Goal: Task Accomplishment & Management: Complete application form

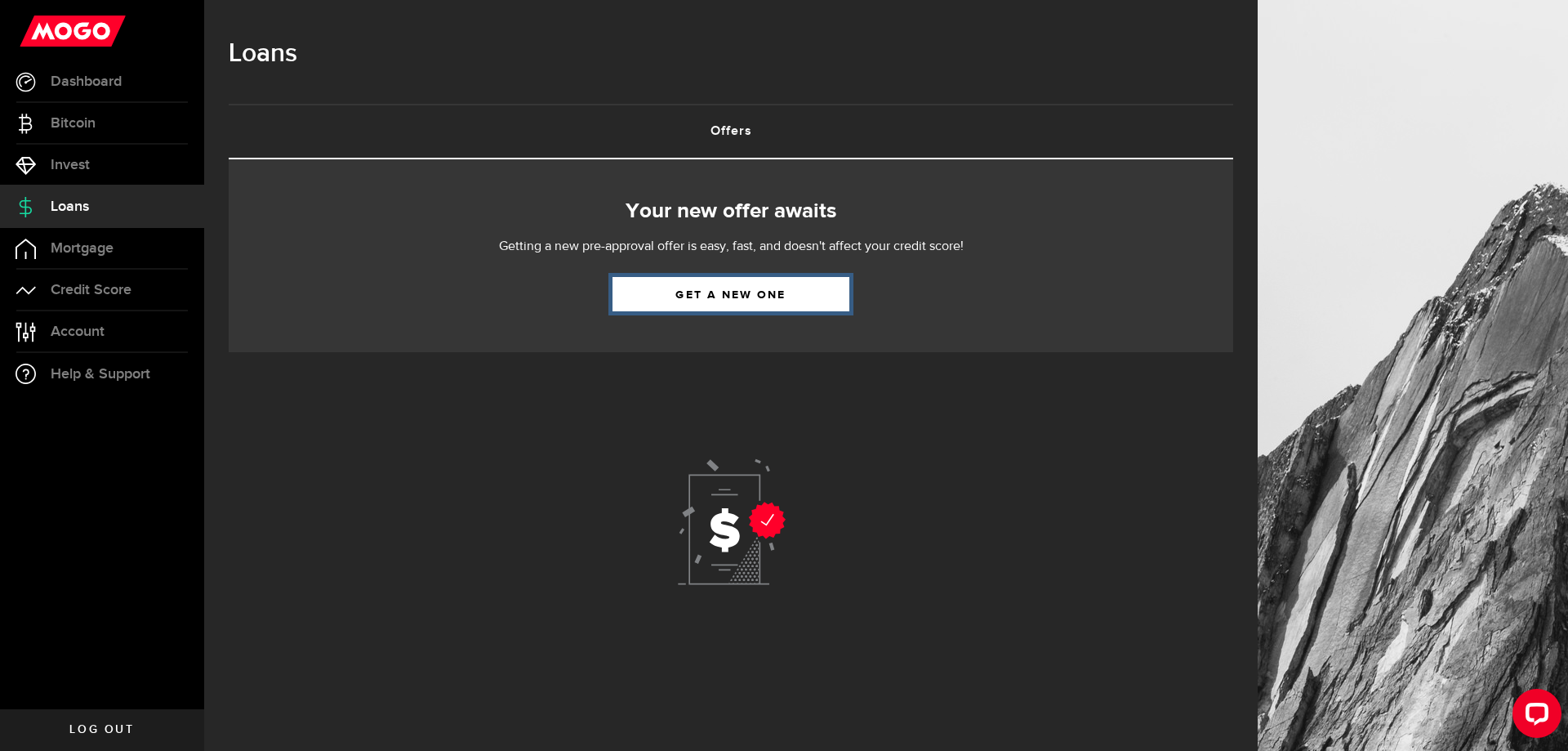
drag, startPoint x: 705, startPoint y: 302, endPoint x: 691, endPoint y: 295, distance: 15.7
click at [704, 302] on link "Get a new one" at bounding box center [731, 294] width 237 height 34
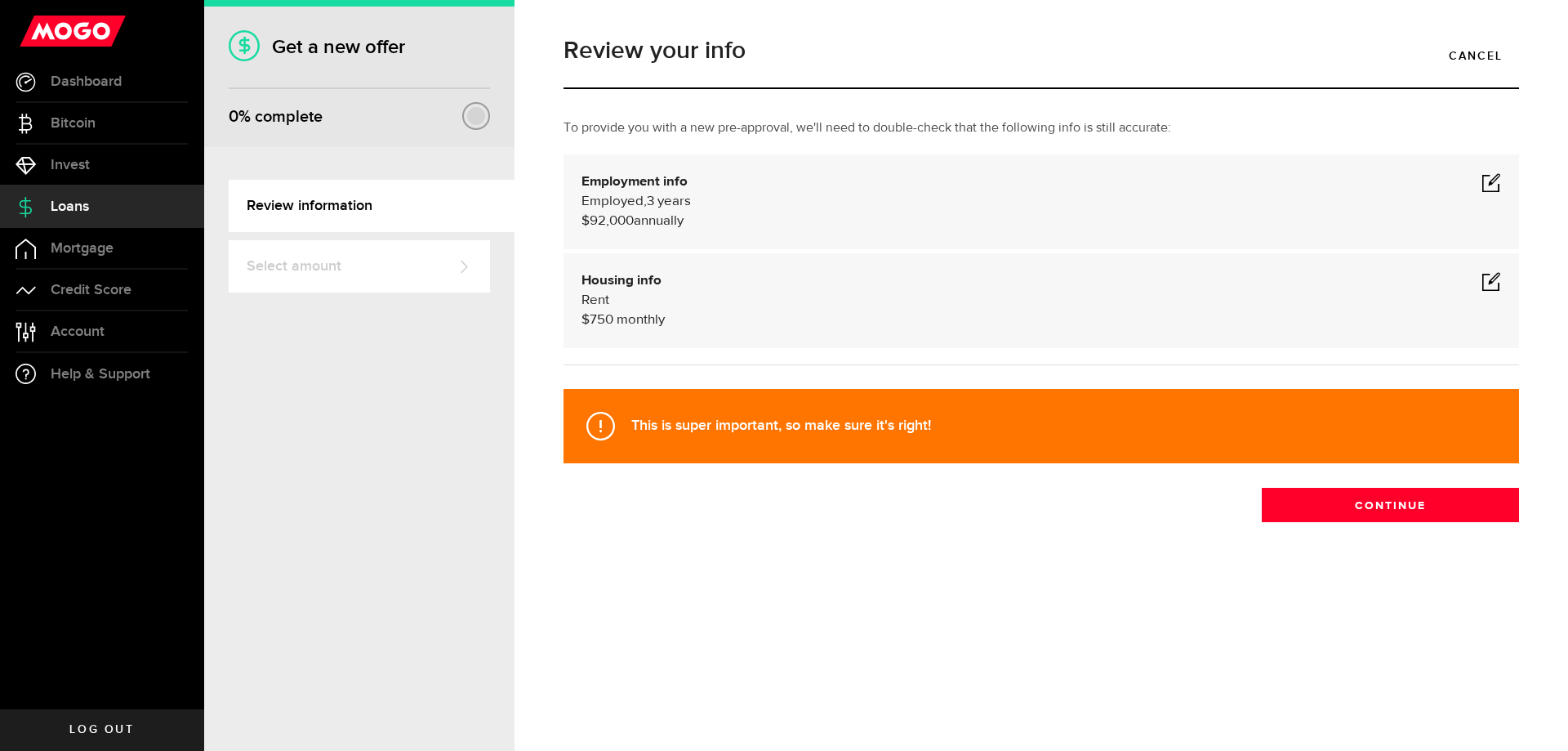
click at [1490, 286] on span at bounding box center [1491, 281] width 20 height 20
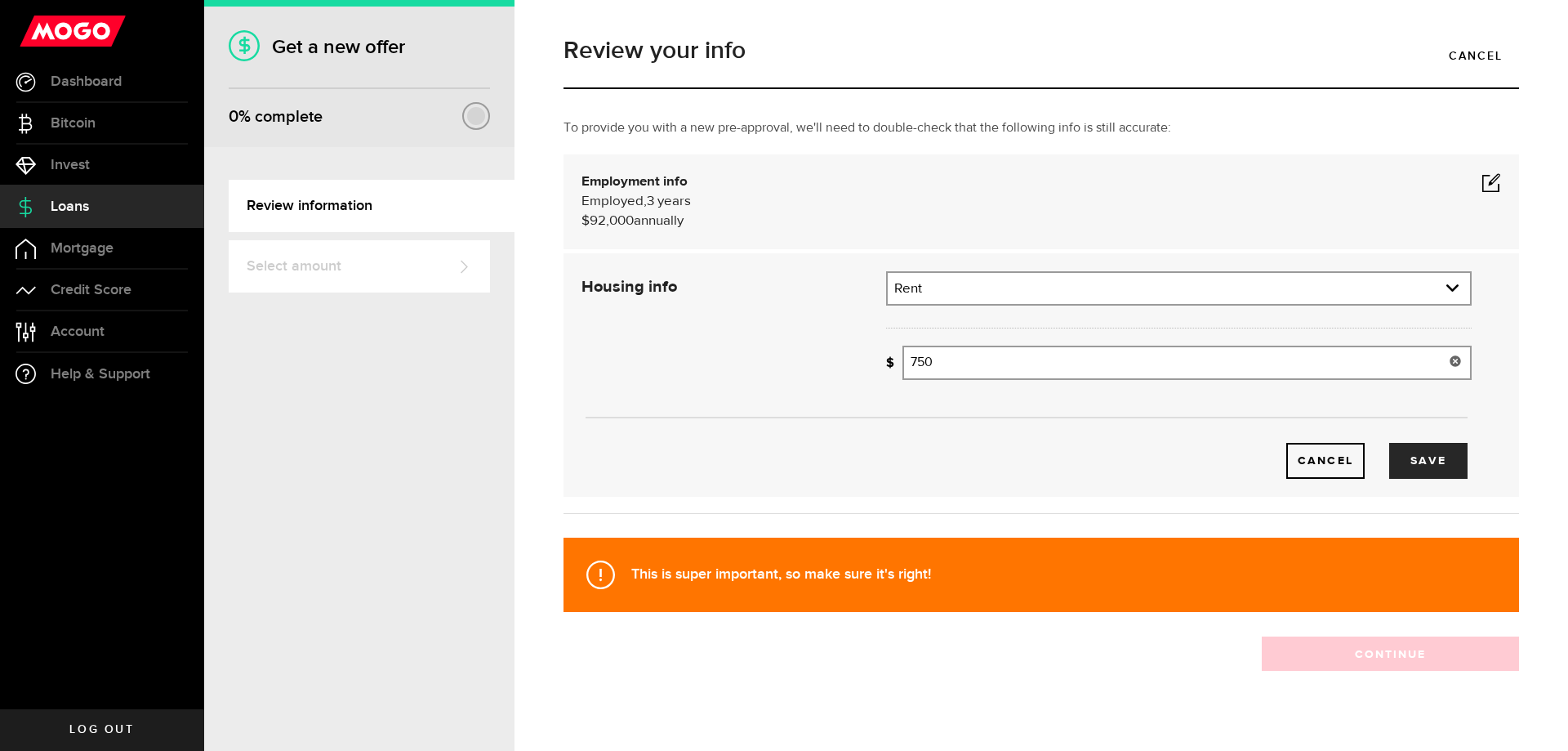
drag, startPoint x: 955, startPoint y: 352, endPoint x: 877, endPoint y: 350, distance: 78.0
click at [877, 350] on div "How much is your monthly payment? 750 Monthly mortgage/rent" at bounding box center [1179, 369] width 610 height 47
click at [1399, 459] on button "Save" at bounding box center [1429, 461] width 78 height 36
type input "1,500"
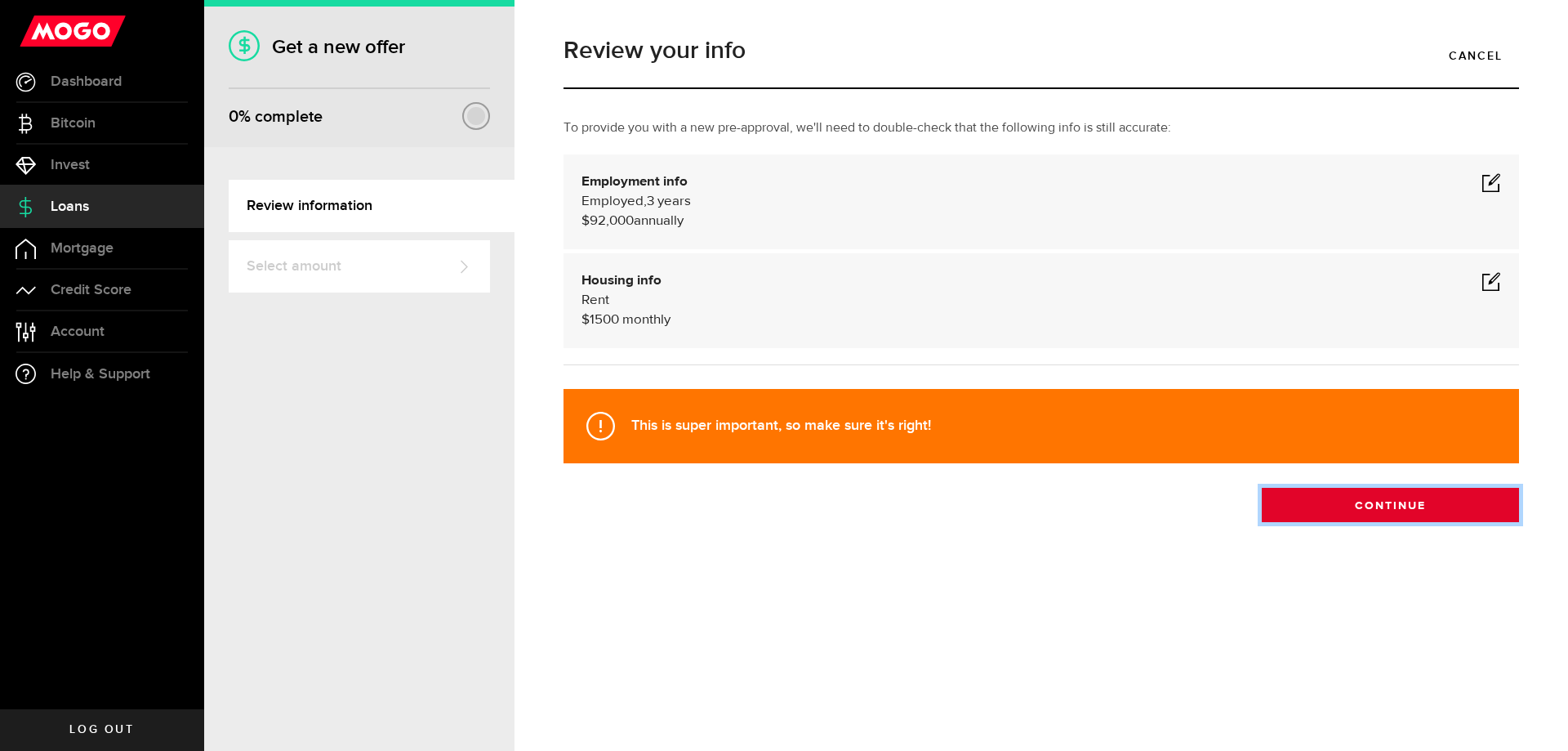
click at [1322, 509] on button "Continue" at bounding box center [1391, 505] width 258 height 34
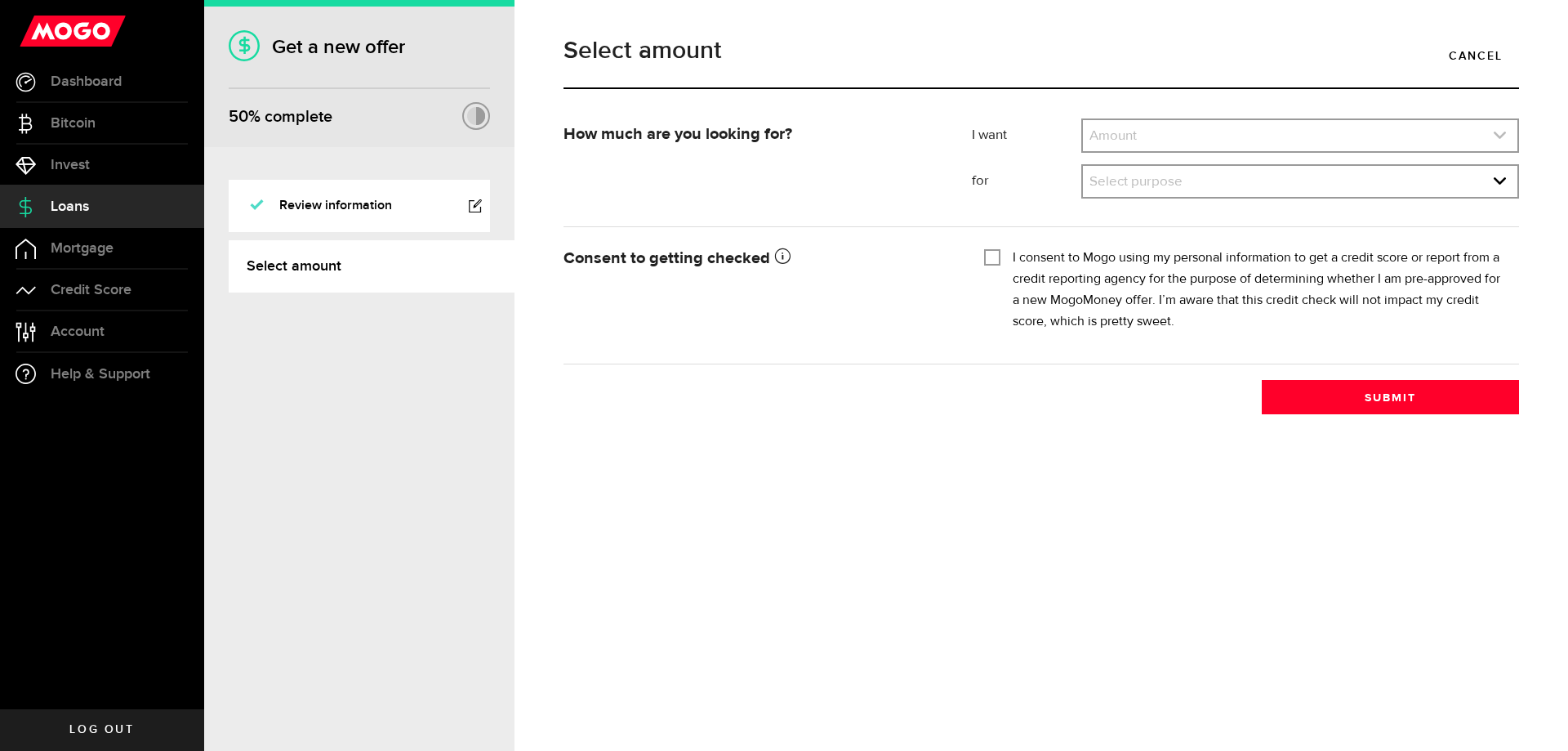
click at [1147, 137] on link "expand select" at bounding box center [1300, 136] width 434 height 31
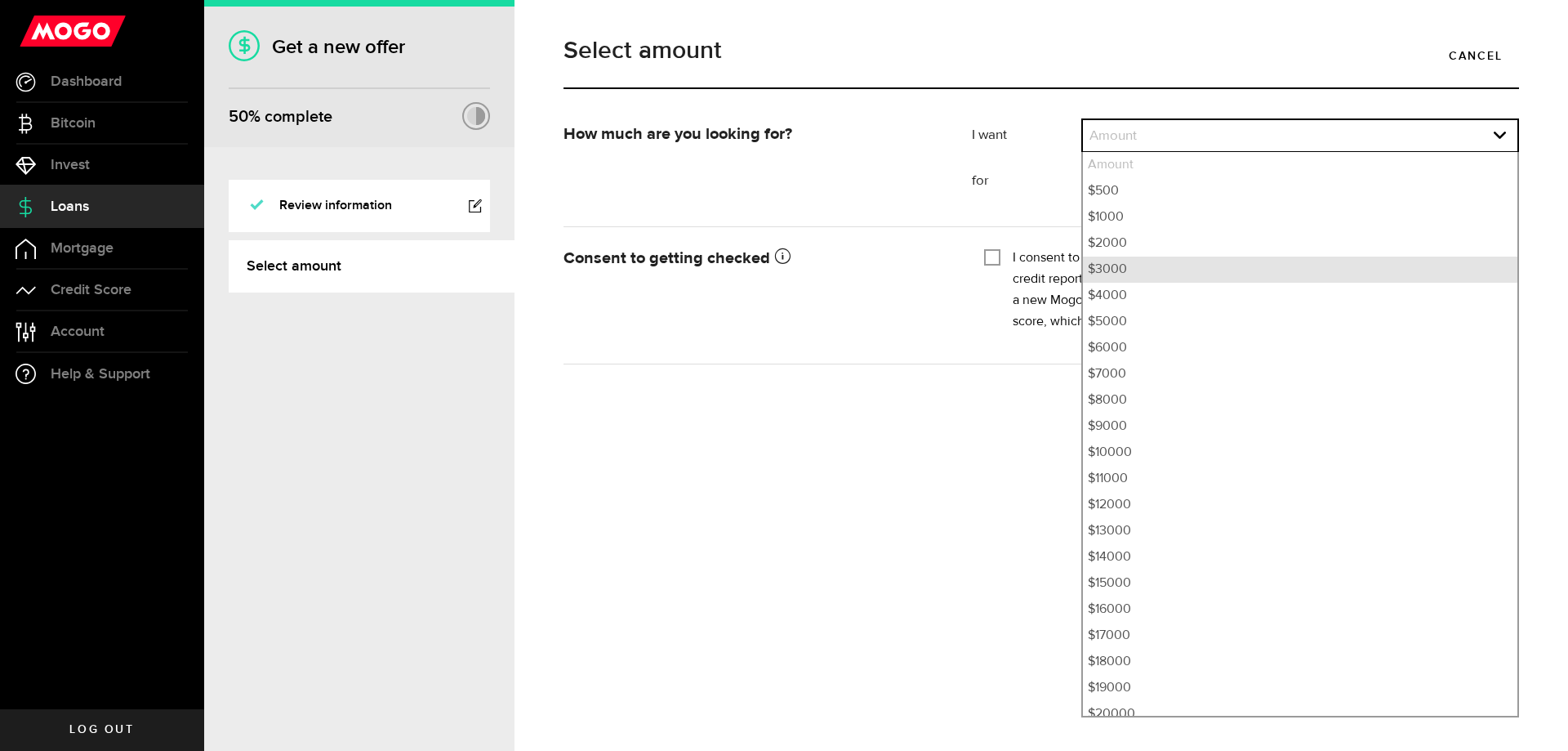
click at [1134, 277] on li "$3000" at bounding box center [1300, 270] width 434 height 26
select select "3000"
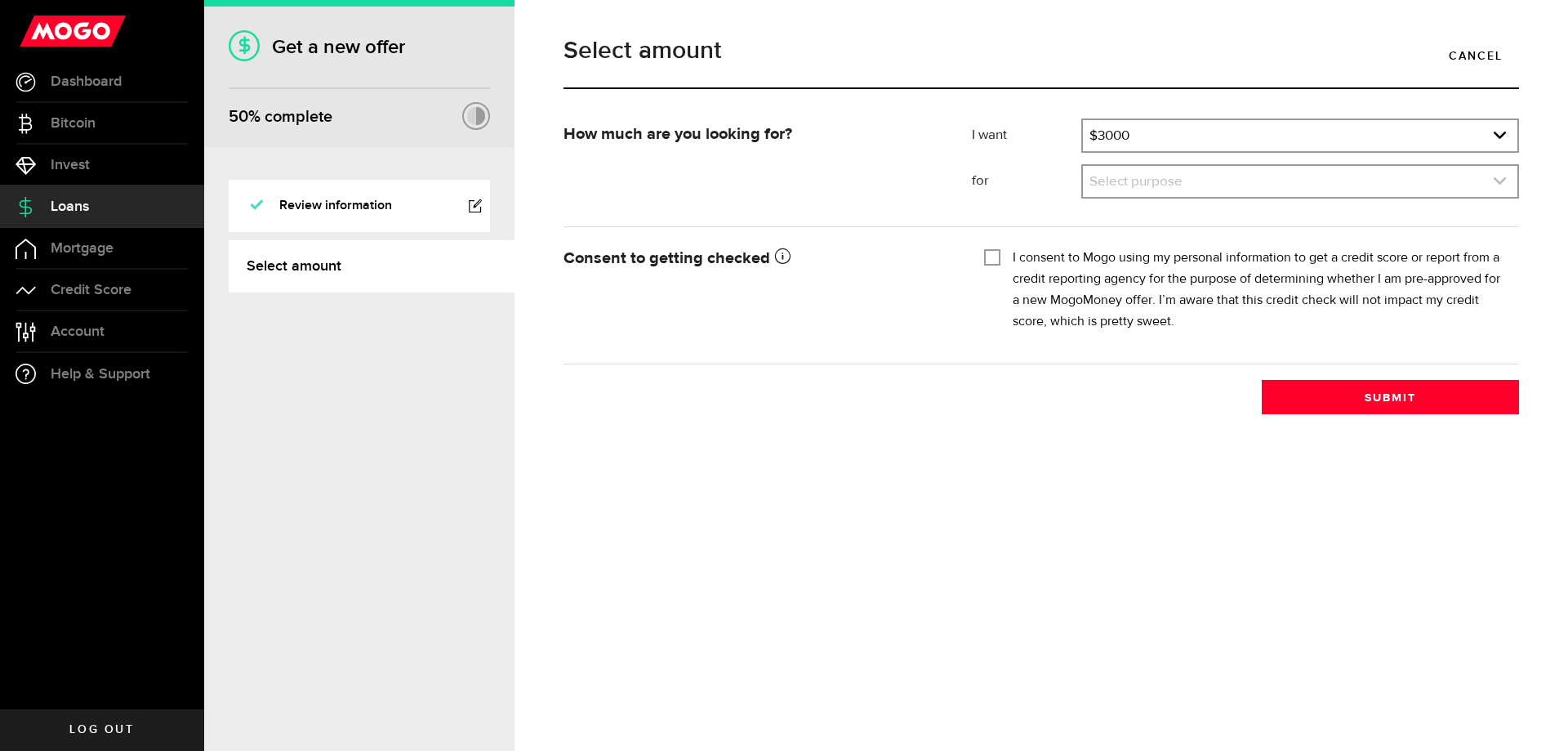
click at [1118, 182] on link "expand select" at bounding box center [1300, 181] width 434 height 31
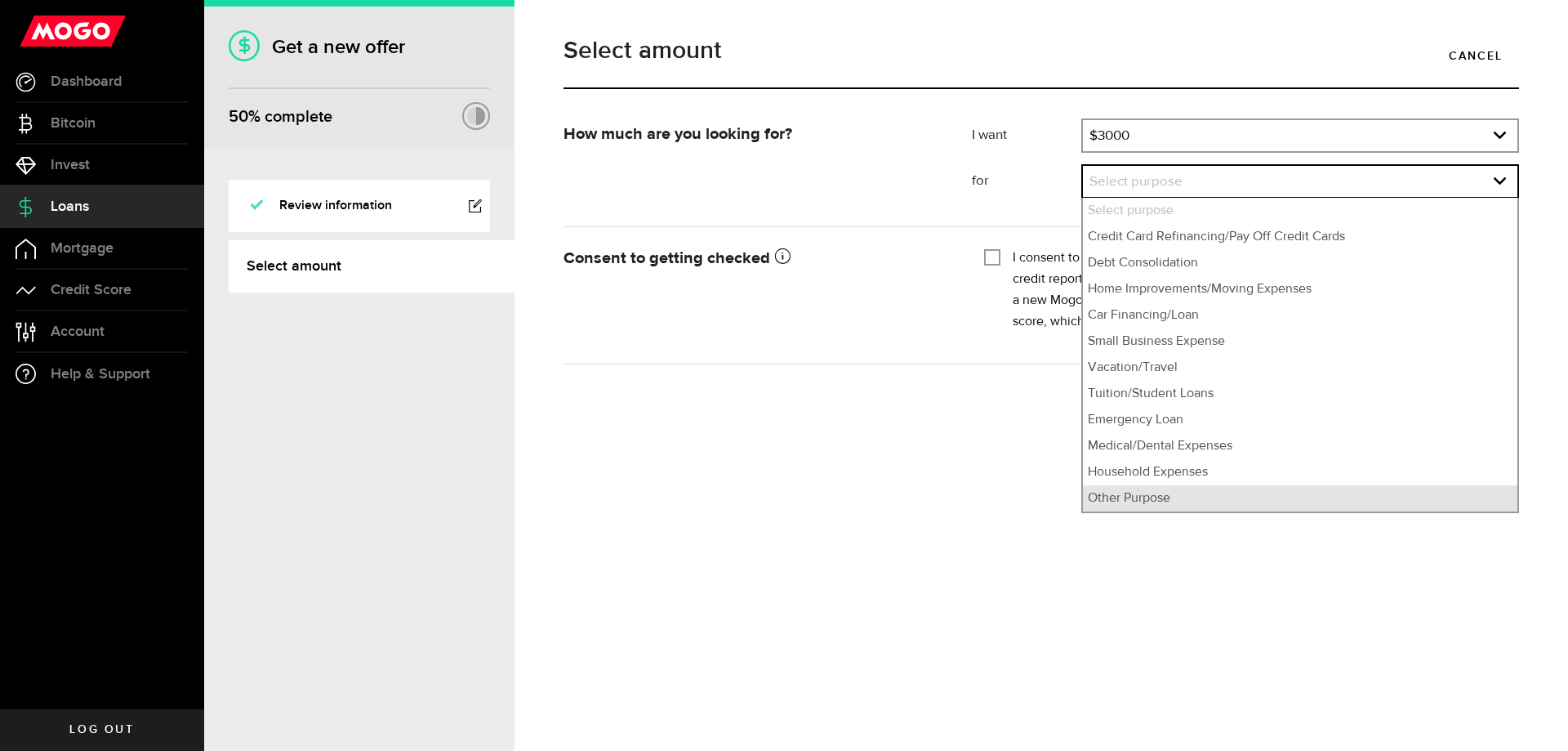
click at [1135, 501] on li "Other Purpose" at bounding box center [1300, 498] width 434 height 26
select select "Other Purpose"
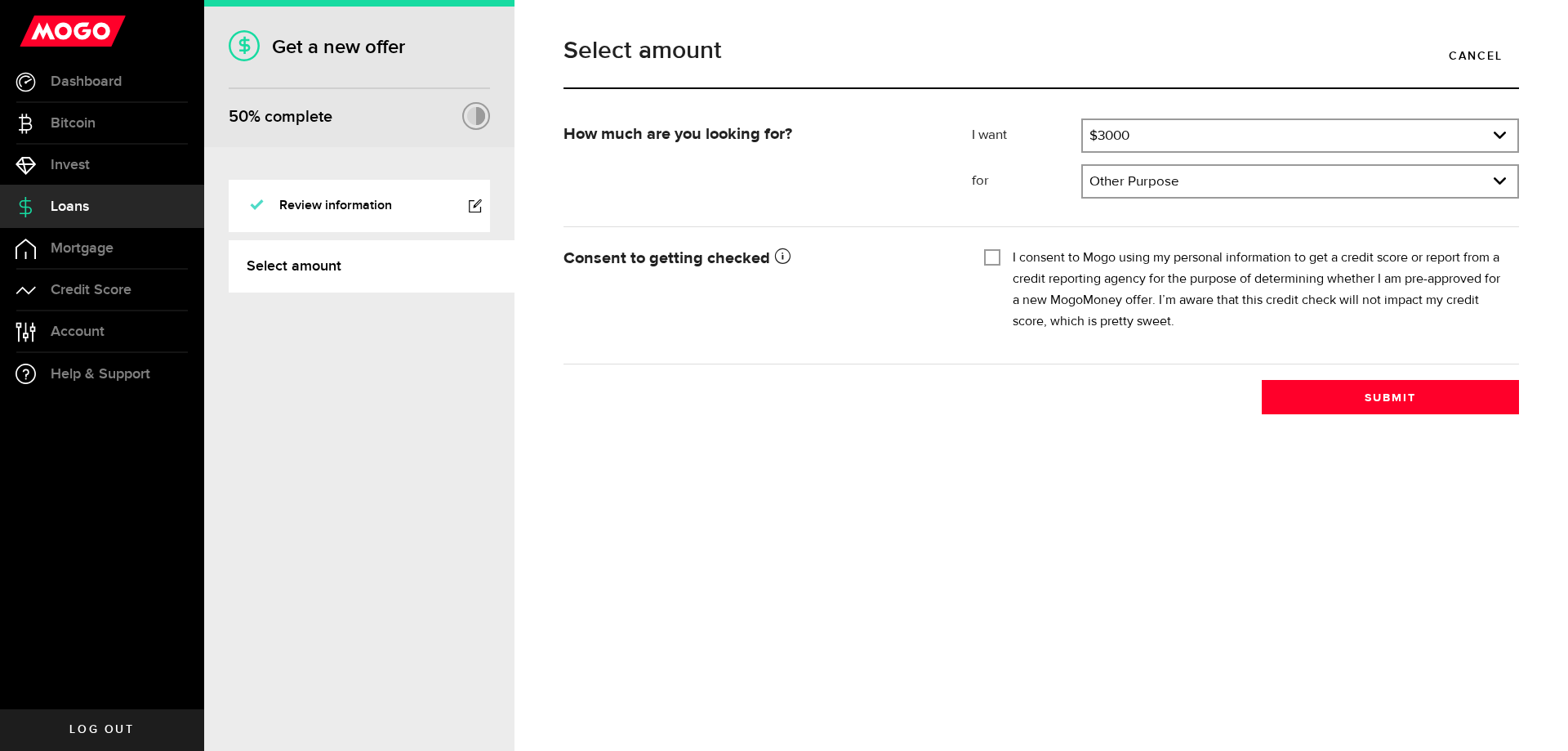
click at [997, 266] on div "I consent to Mogo using my personal information to get a credit score or report…" at bounding box center [1246, 290] width 523 height 85
click at [996, 259] on input "I consent to Mogo using my personal information to get a credit score or report…" at bounding box center [992, 255] width 16 height 16
checkbox input "true"
click at [1301, 394] on button "Submit" at bounding box center [1391, 397] width 258 height 34
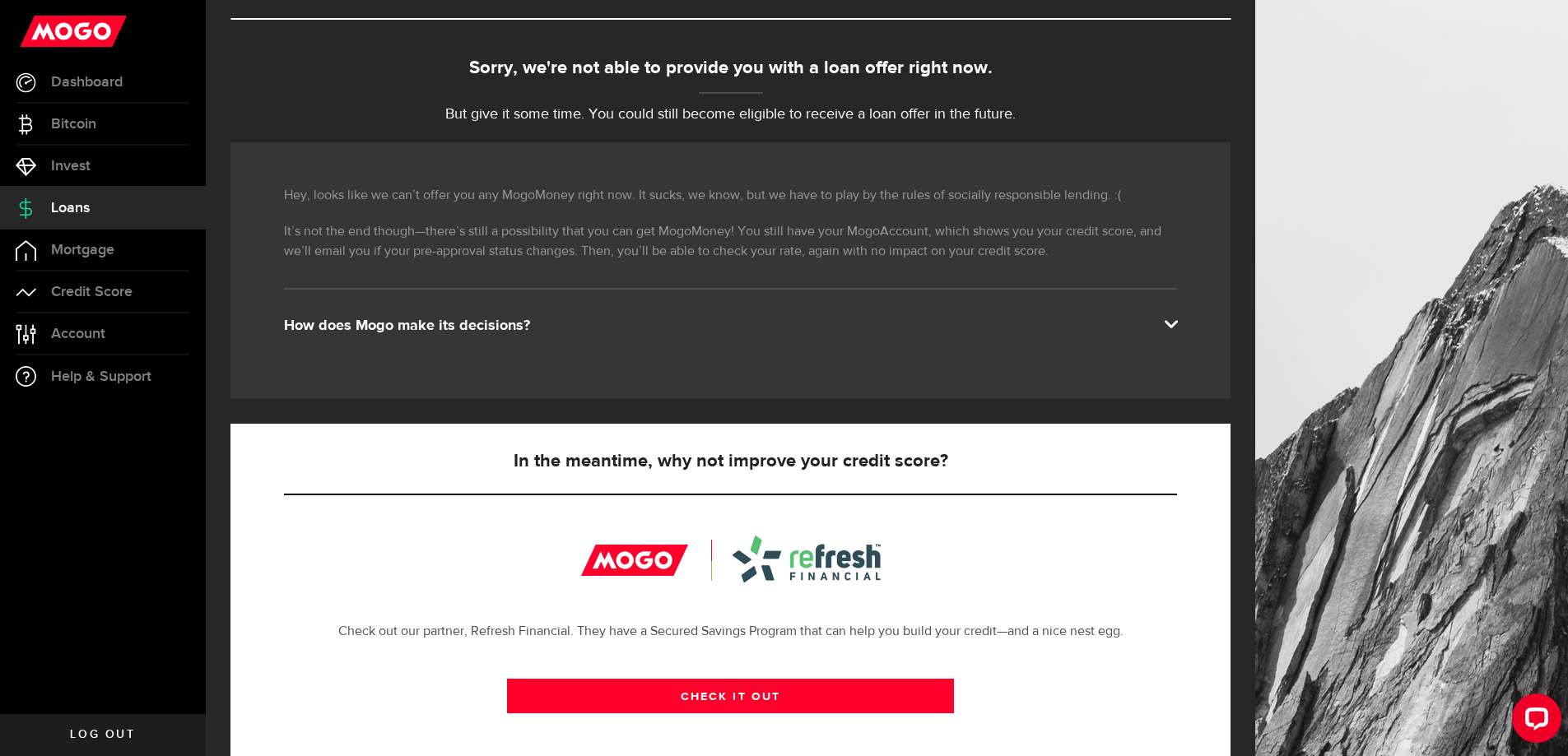
scroll to position [107, 0]
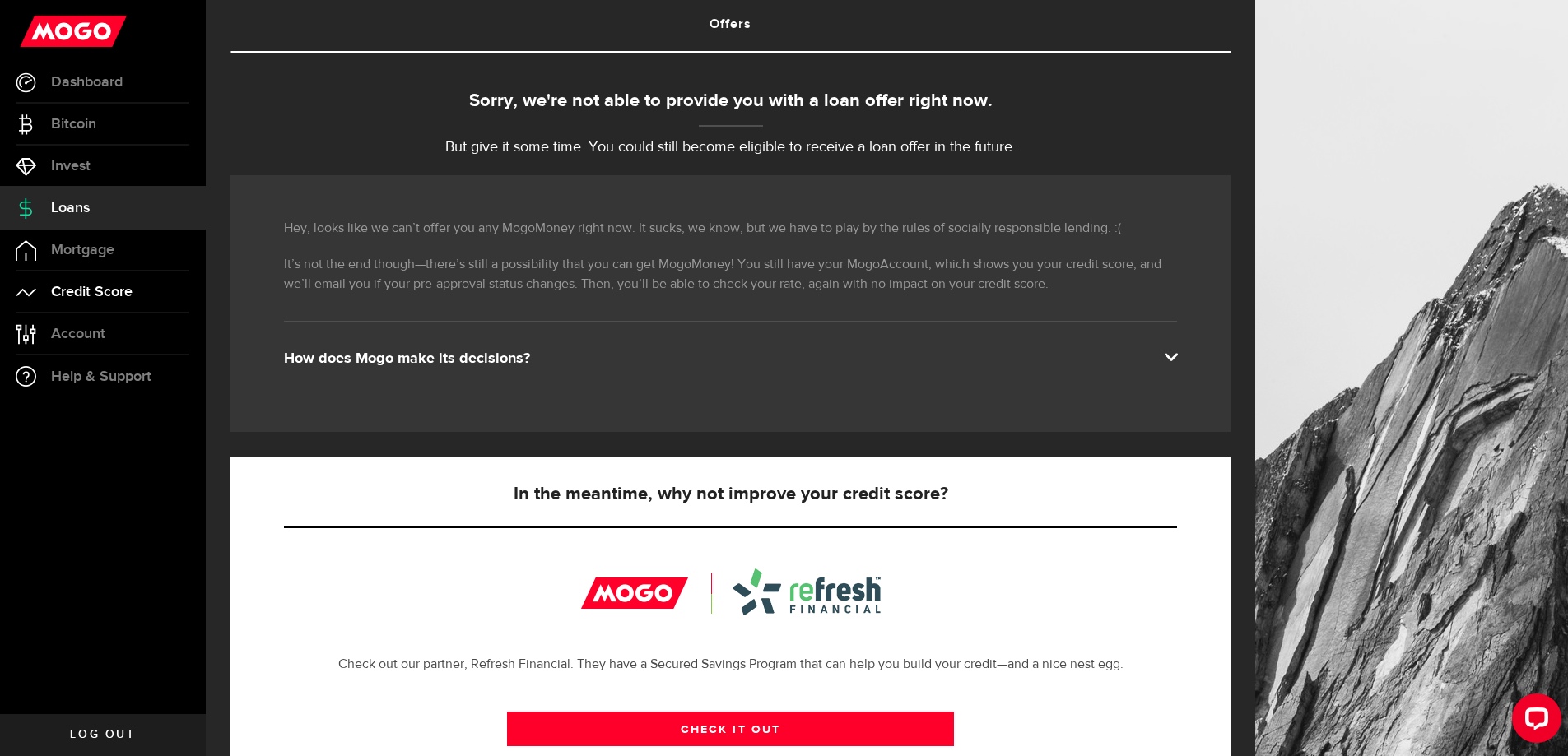
click at [97, 296] on span "Credit Score" at bounding box center [91, 291] width 82 height 15
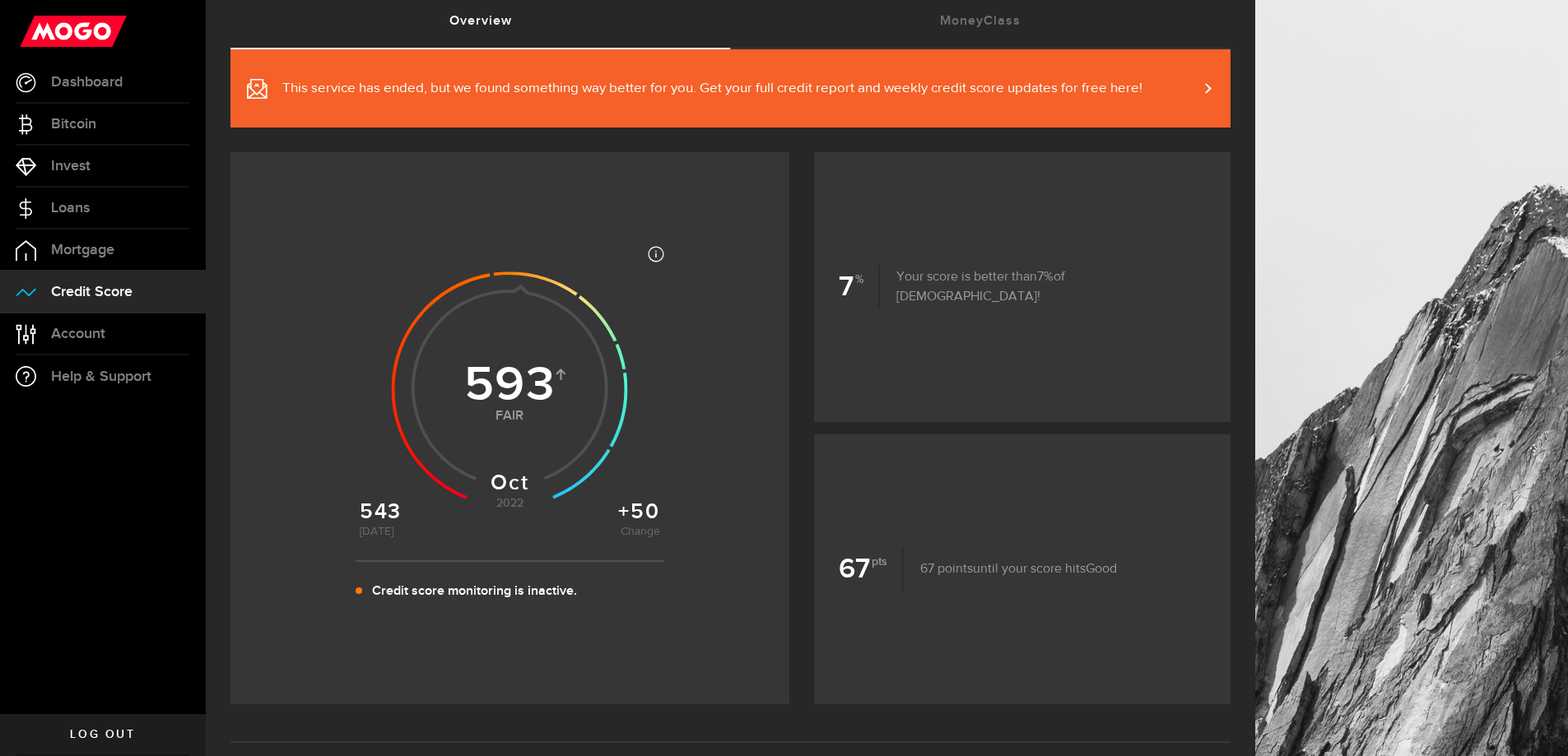
scroll to position [82, 0]
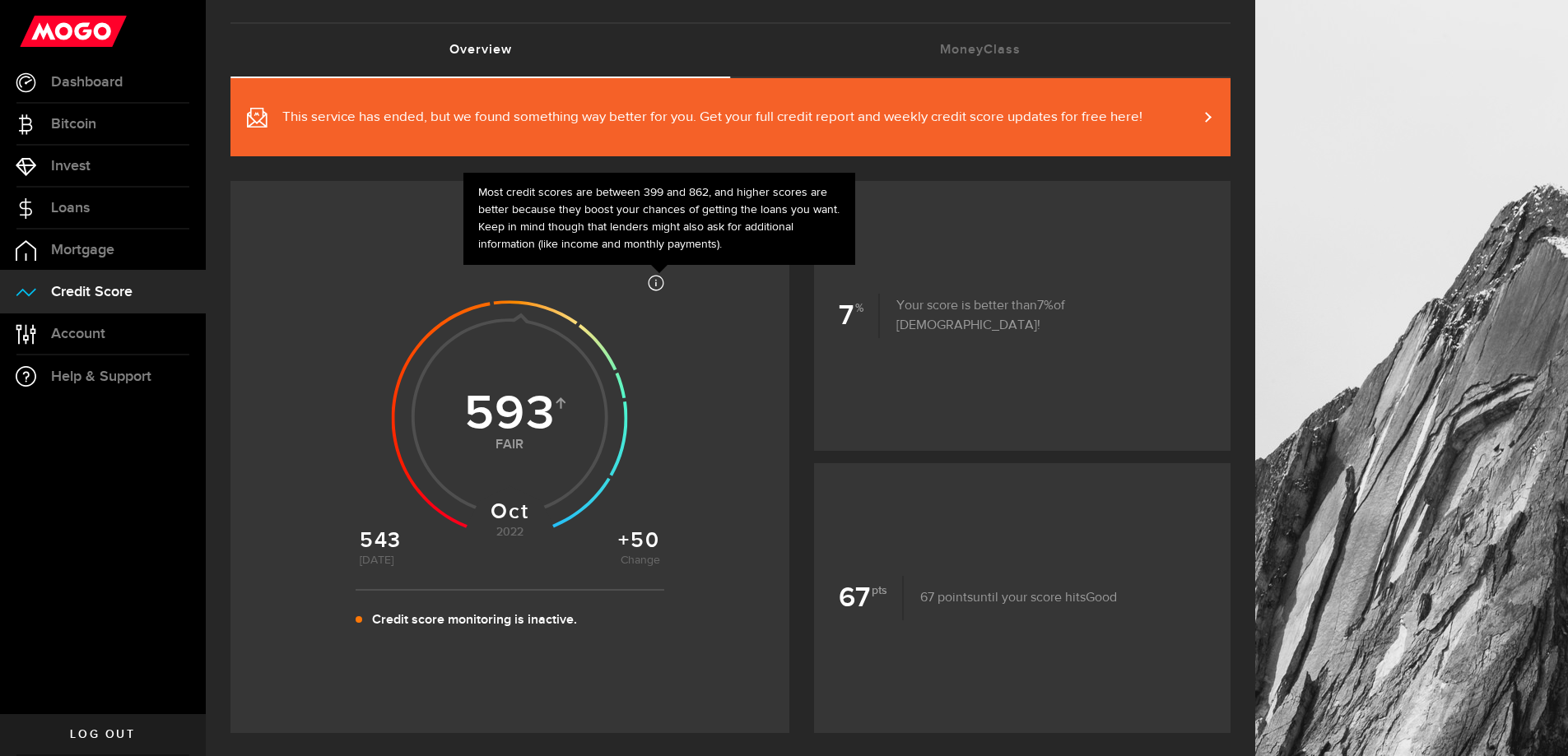
click at [653, 285] on icon at bounding box center [656, 283] width 16 height 16
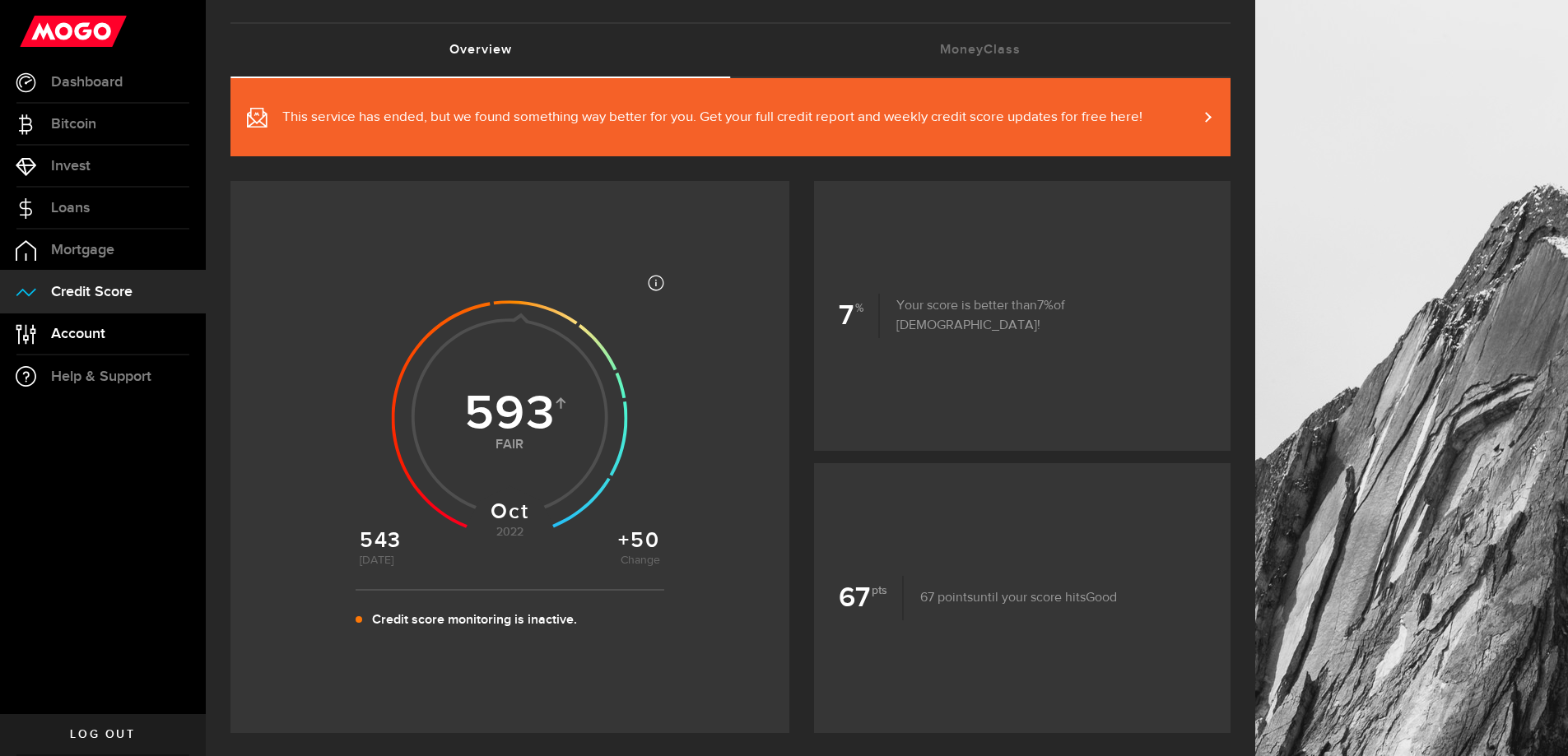
click at [77, 330] on span "Account" at bounding box center [77, 333] width 54 height 15
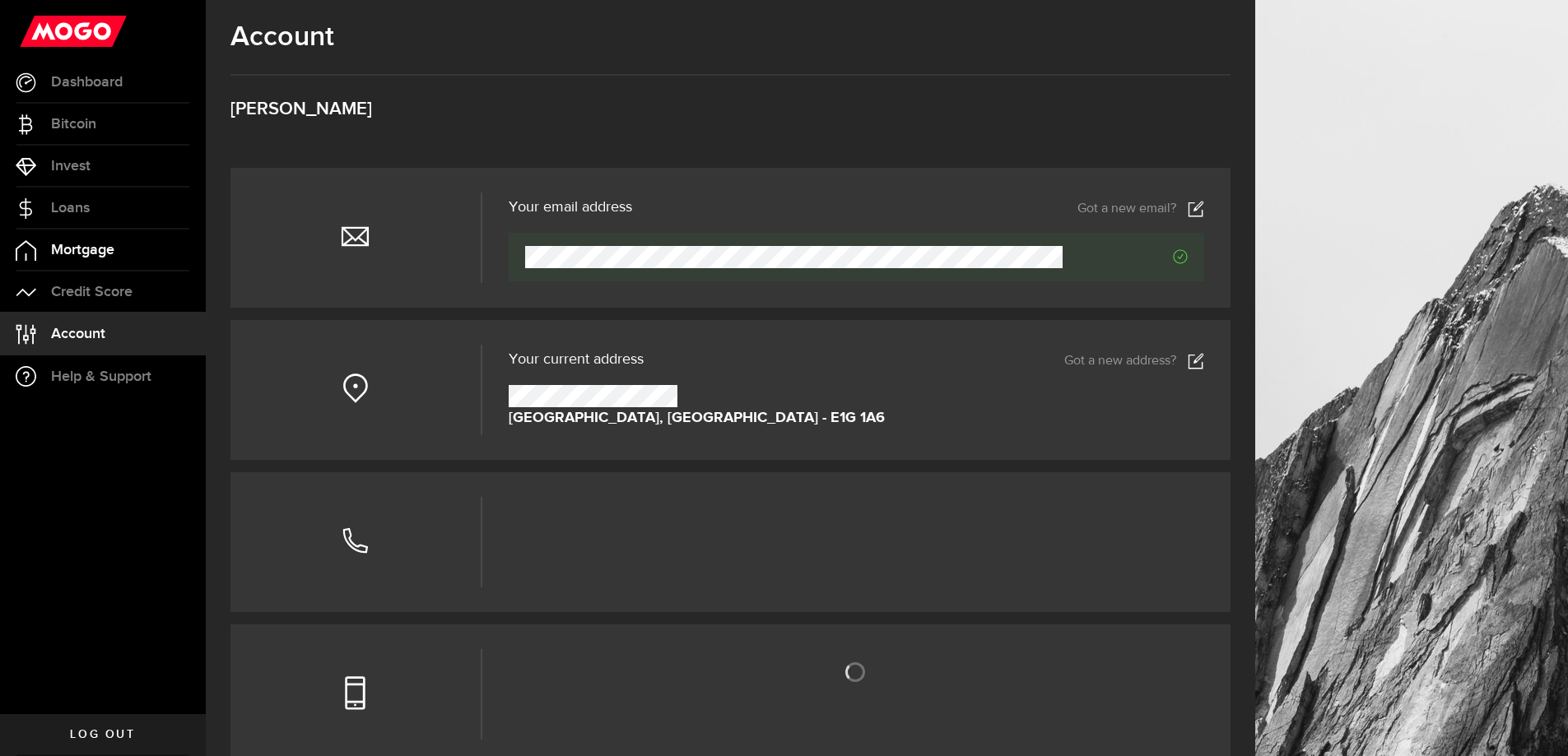
click at [101, 249] on span "Mortgage" at bounding box center [83, 249] width 64 height 15
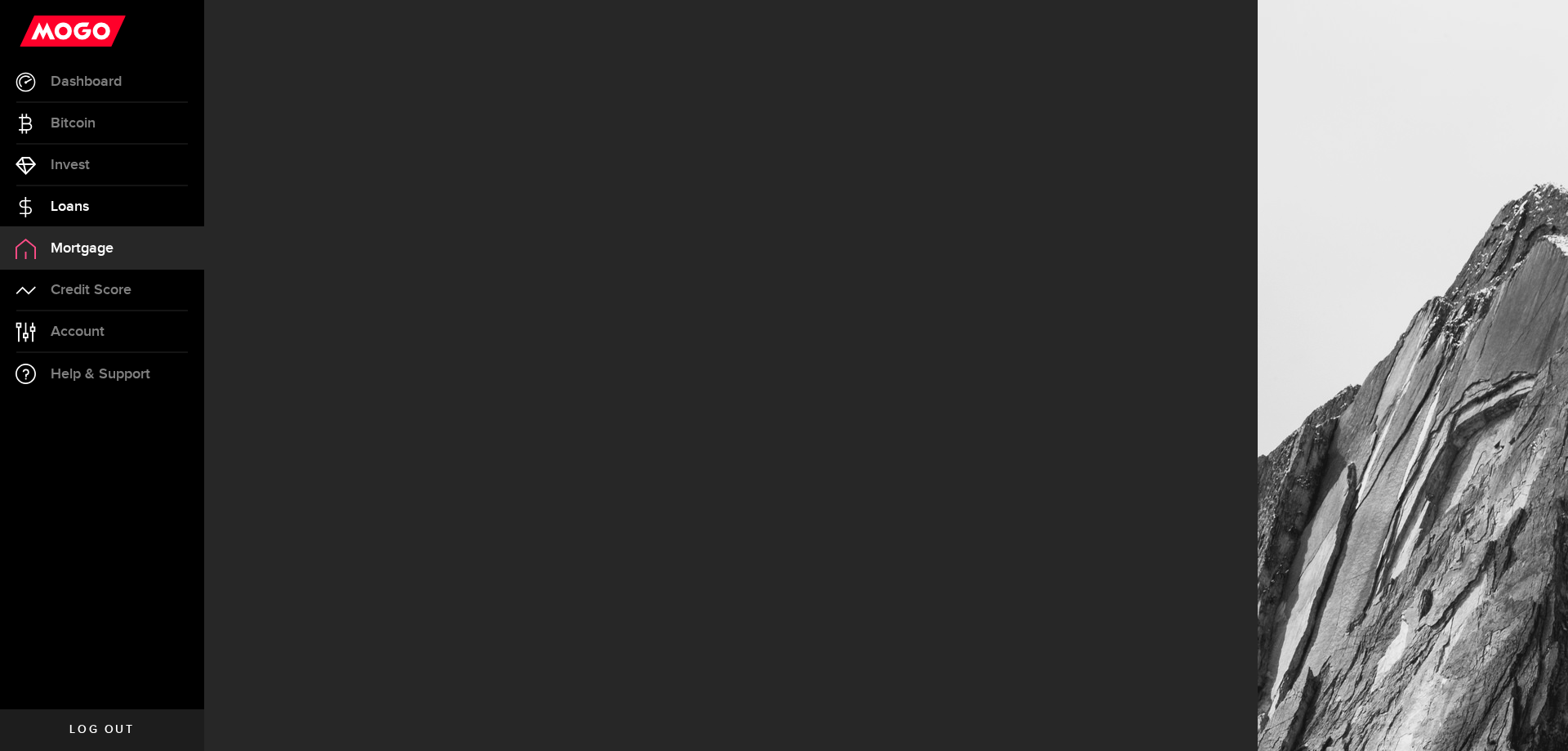
click at [102, 214] on link "Loans" at bounding box center [102, 207] width 204 height 41
